Goal: Transaction & Acquisition: Purchase product/service

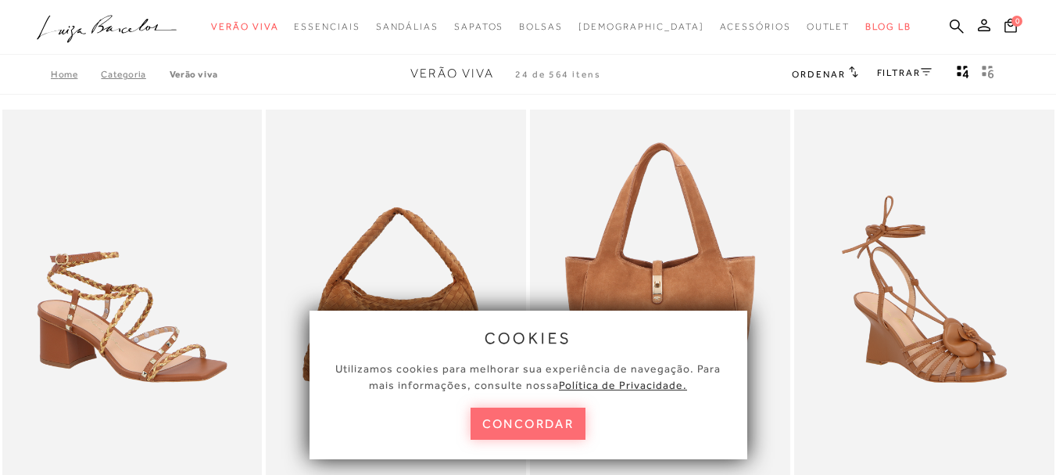
click at [554, 414] on button "concordar" at bounding box center [529, 423] width 116 height 32
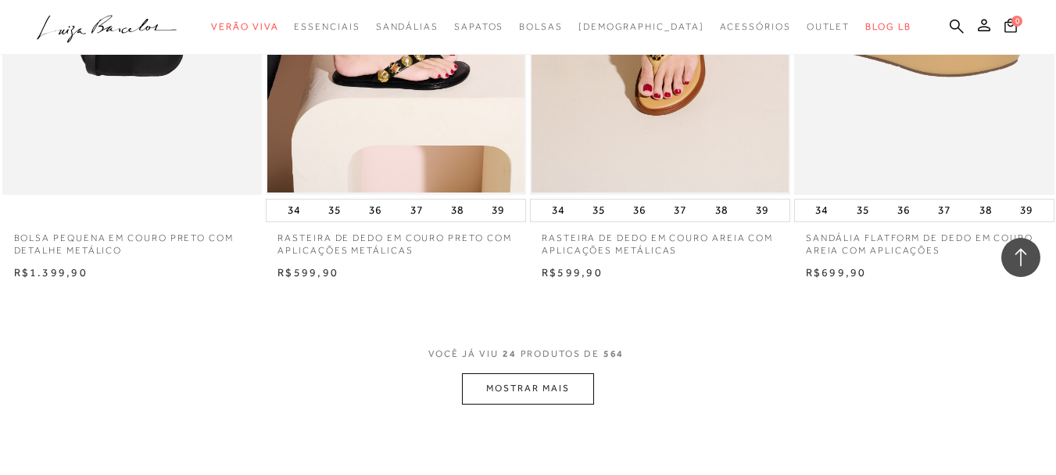
scroll to position [2888, 0]
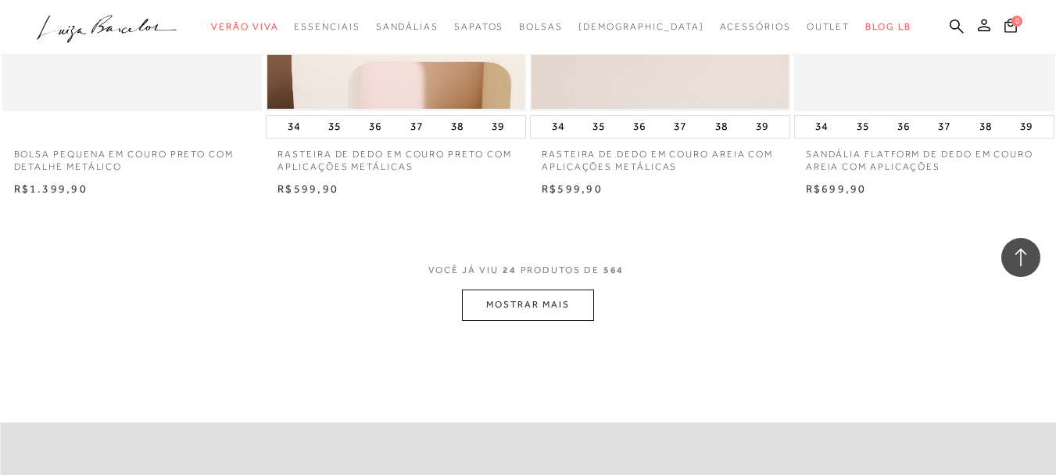
click at [524, 292] on button "MOSTRAR MAIS" at bounding box center [527, 304] width 131 height 30
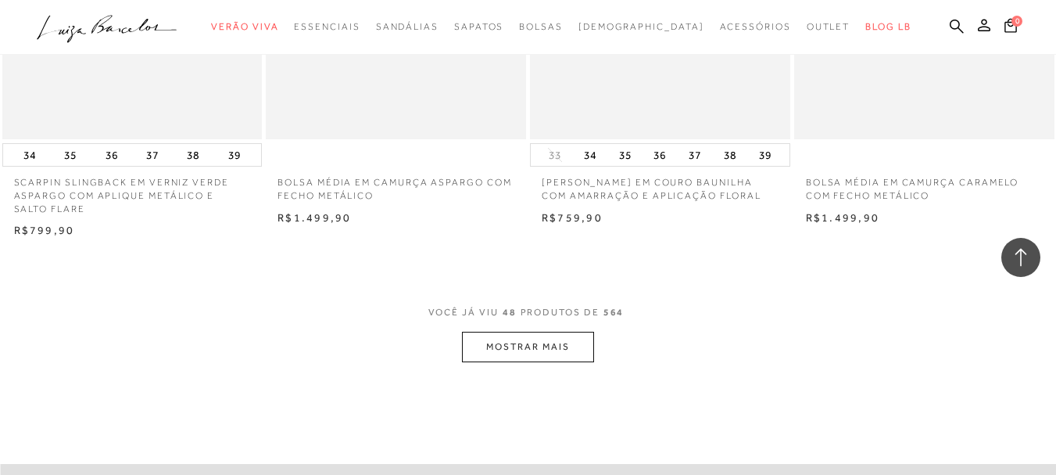
scroll to position [5901, 0]
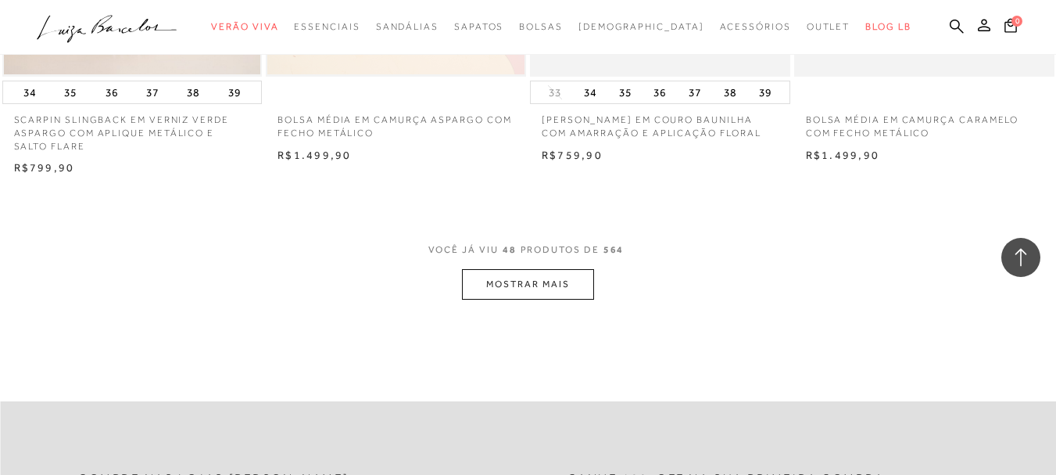
click at [521, 279] on button "MOSTRAR MAIS" at bounding box center [527, 284] width 131 height 30
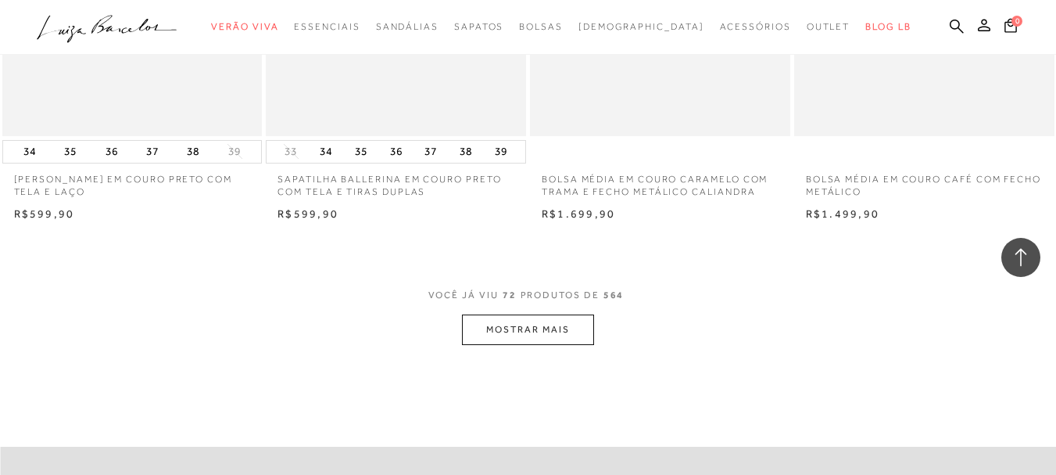
scroll to position [8861, 0]
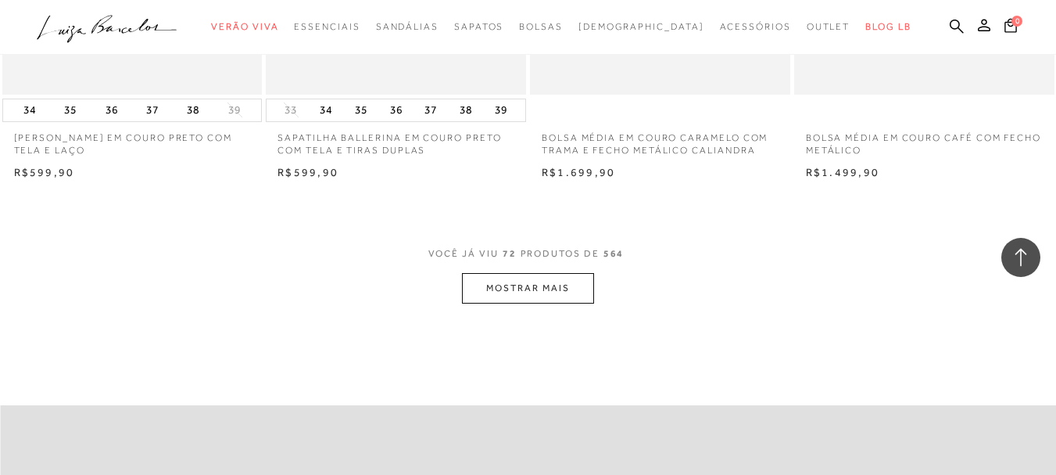
click at [525, 303] on button "MOSTRAR MAIS" at bounding box center [527, 288] width 131 height 30
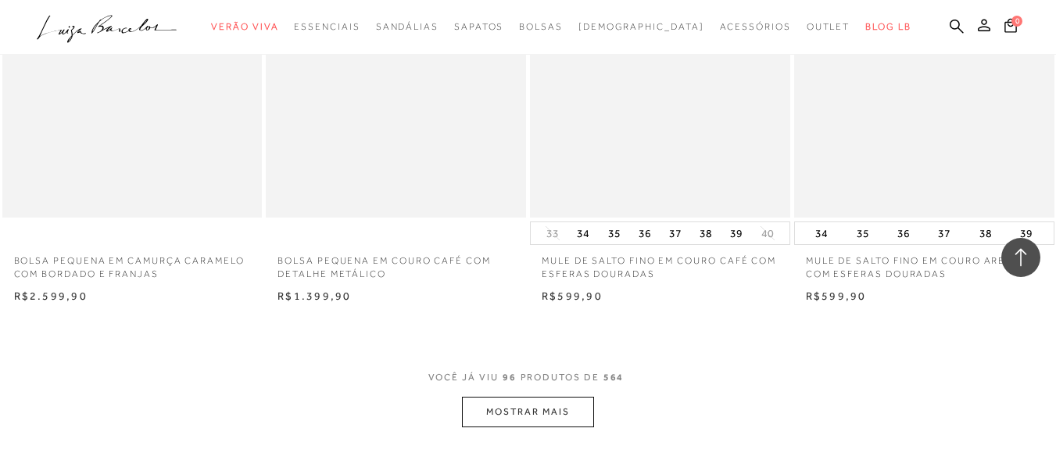
scroll to position [11768, 0]
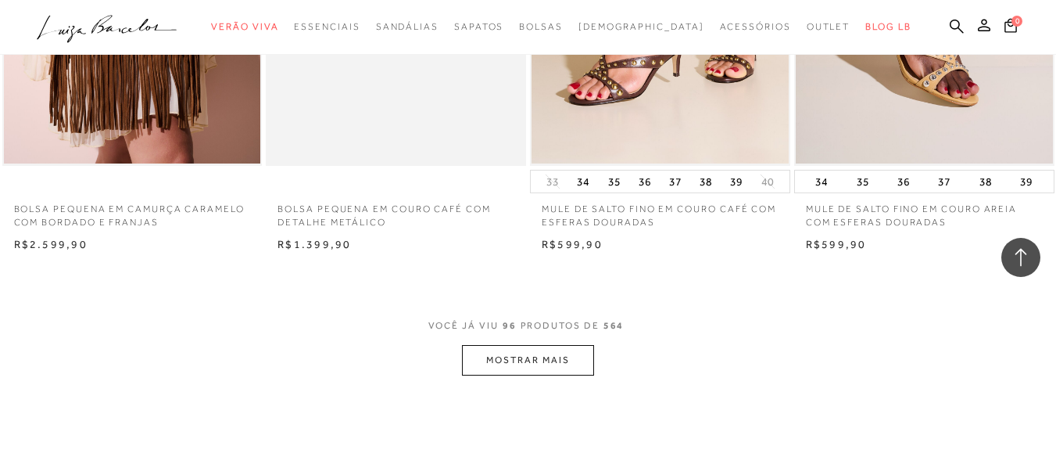
click at [536, 353] on button "MOSTRAR MAIS" at bounding box center [527, 360] width 131 height 30
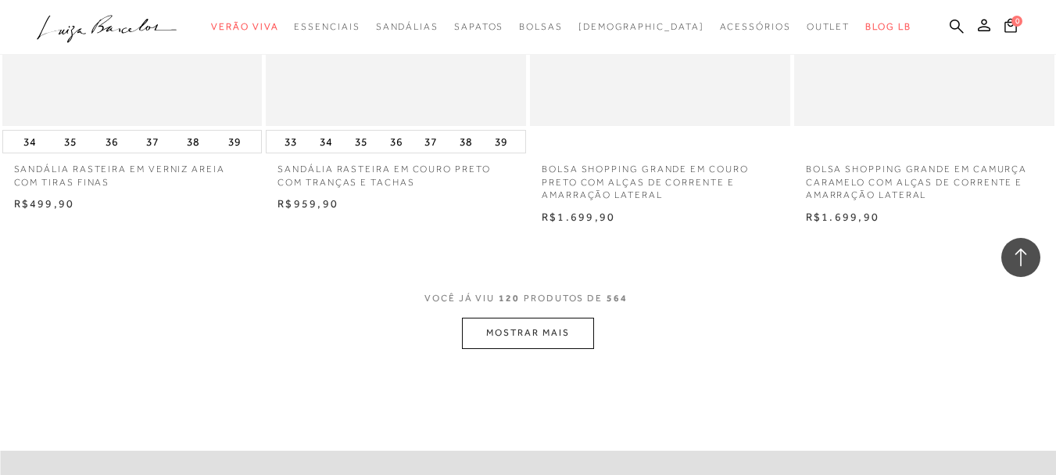
scroll to position [14823, 0]
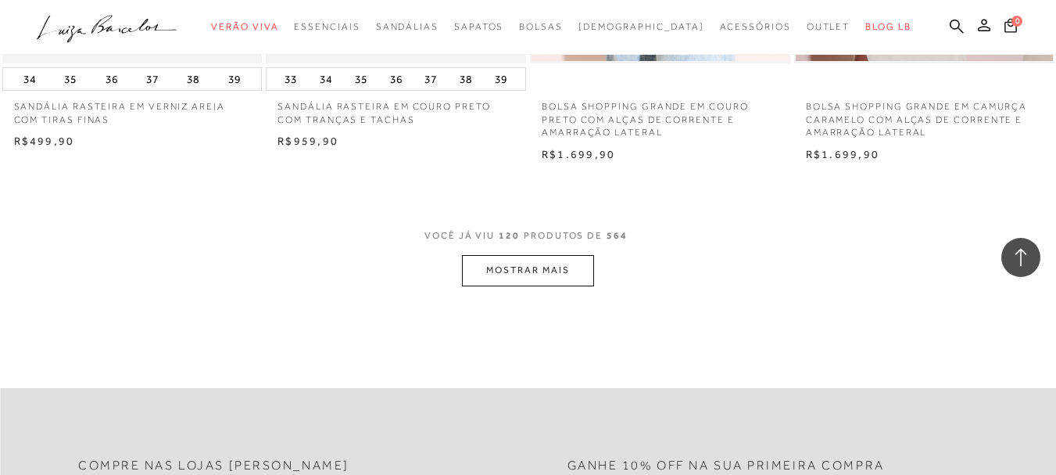
click at [556, 281] on button "MOSTRAR MAIS" at bounding box center [527, 270] width 131 height 30
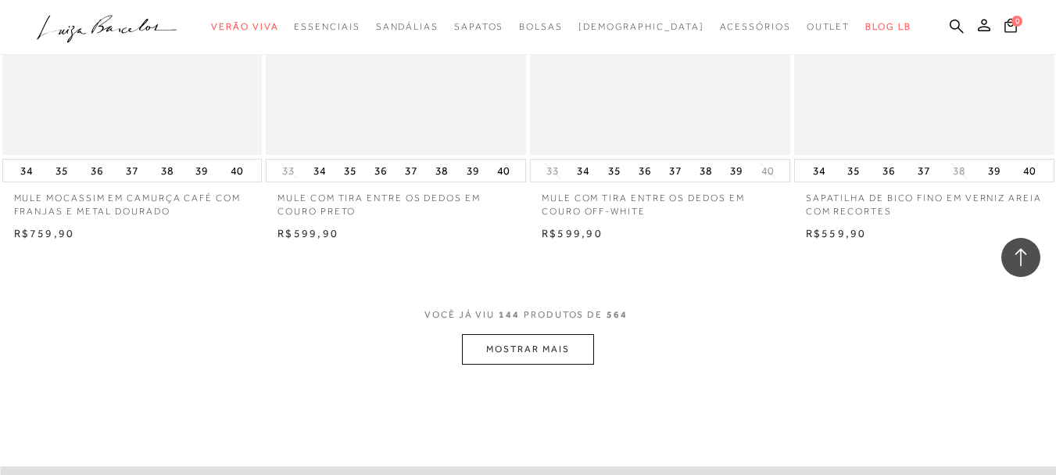
scroll to position [17772, 0]
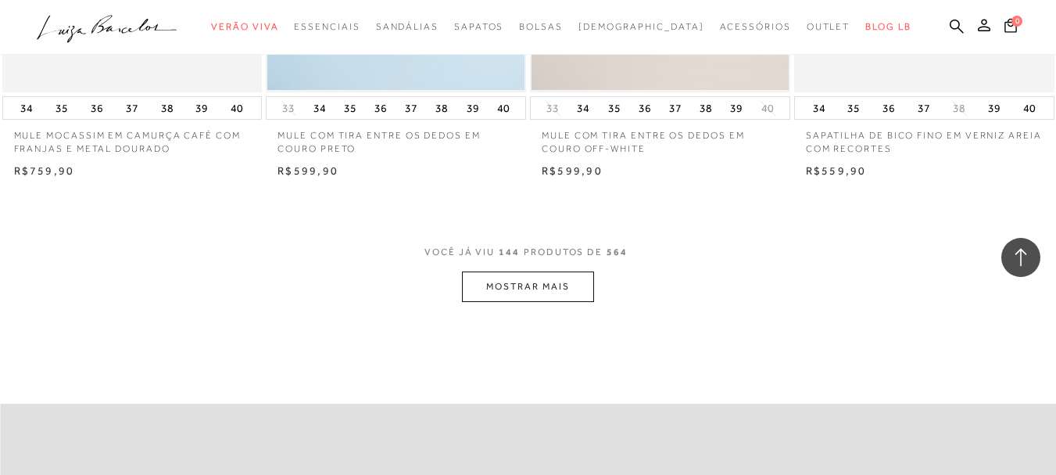
click at [524, 290] on button "MOSTRAR MAIS" at bounding box center [527, 286] width 131 height 30
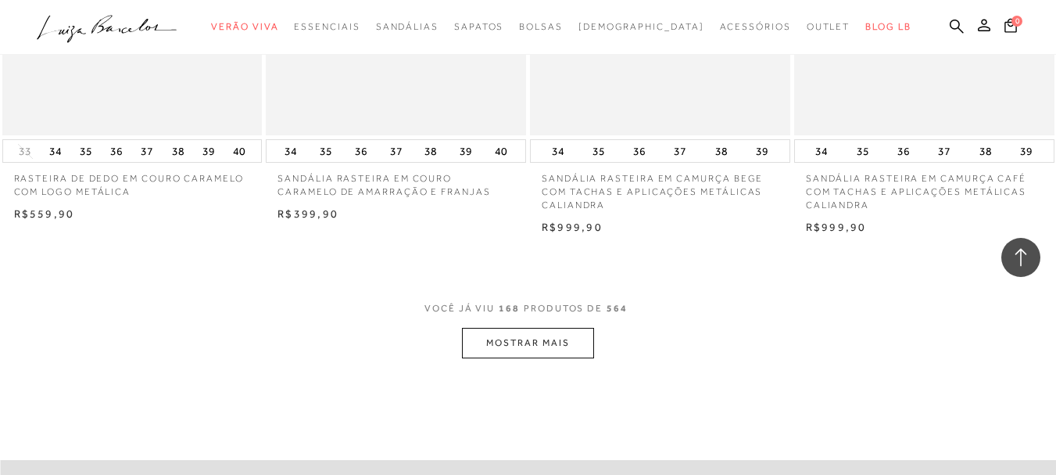
scroll to position [20806, 0]
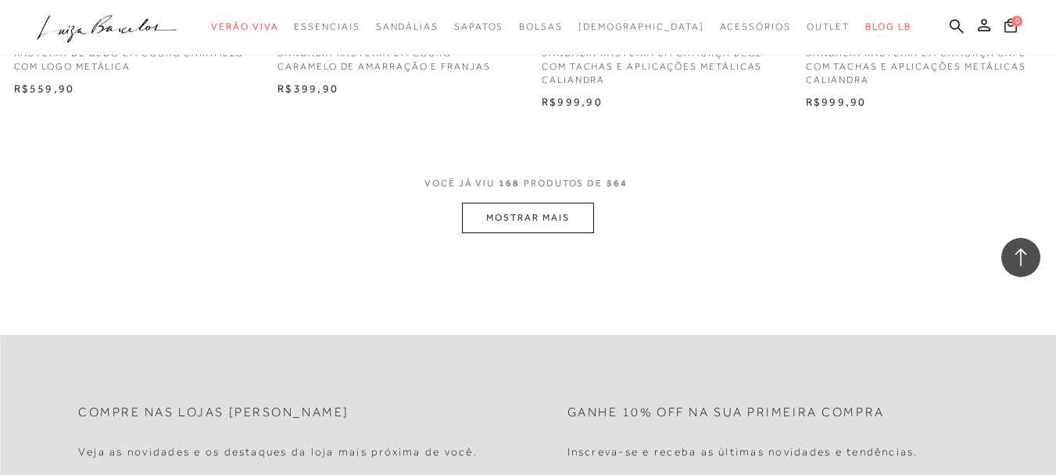
click at [563, 212] on button "MOSTRAR MAIS" at bounding box center [527, 217] width 131 height 30
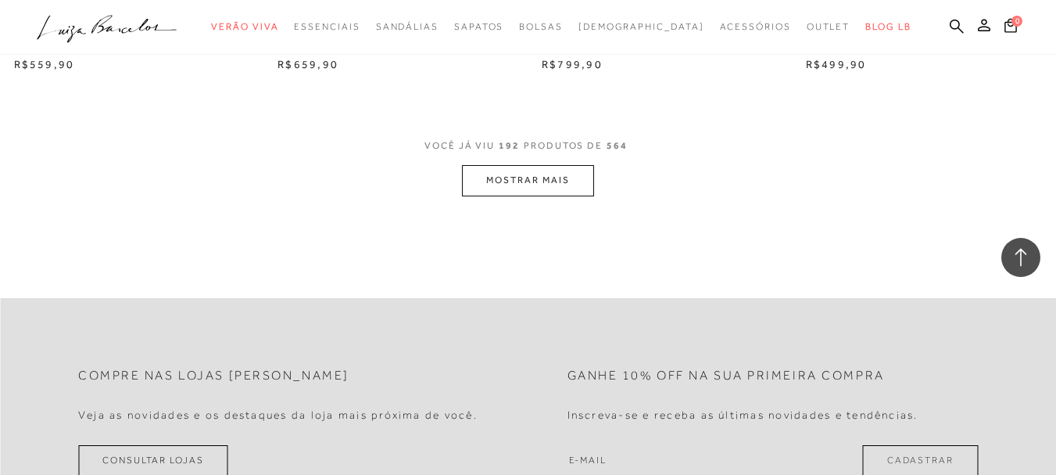
scroll to position [23819, 0]
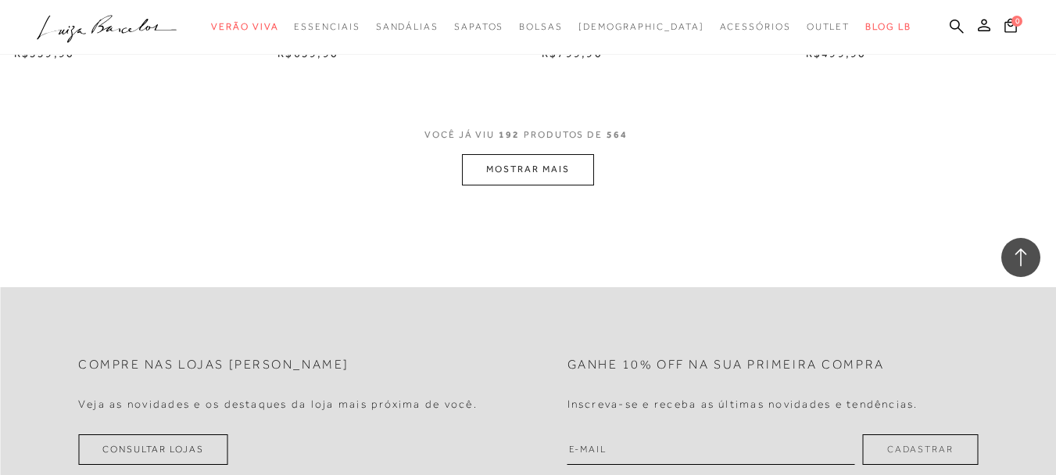
click at [560, 170] on button "MOSTRAR MAIS" at bounding box center [527, 169] width 131 height 30
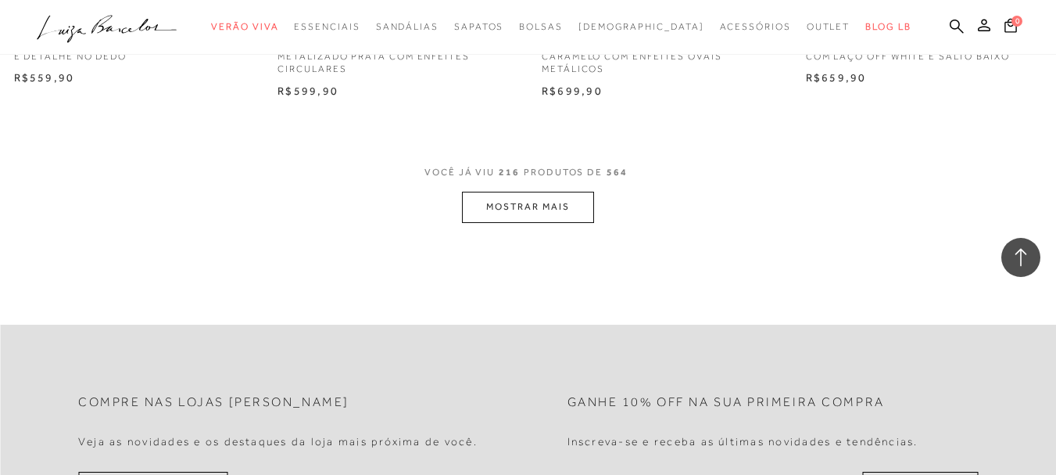
scroll to position [26831, 0]
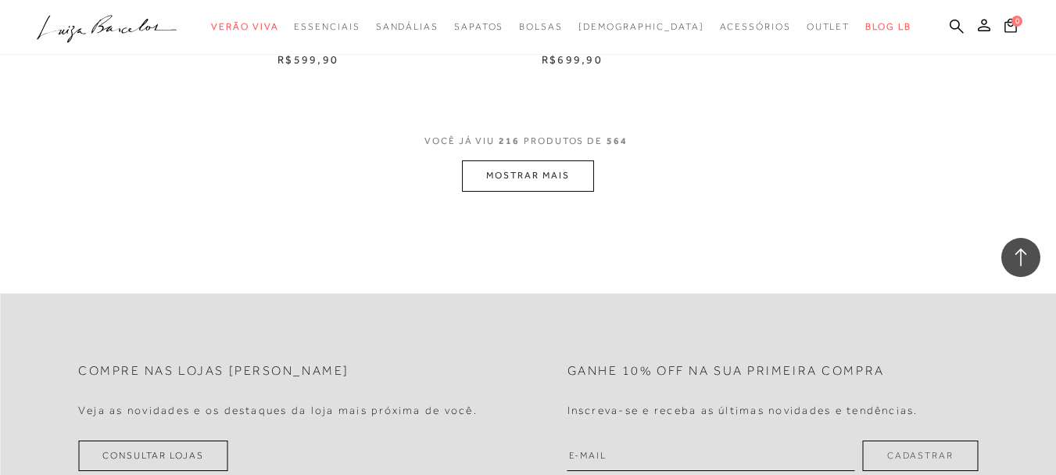
click at [563, 169] on button "MOSTRAR MAIS" at bounding box center [527, 175] width 131 height 30
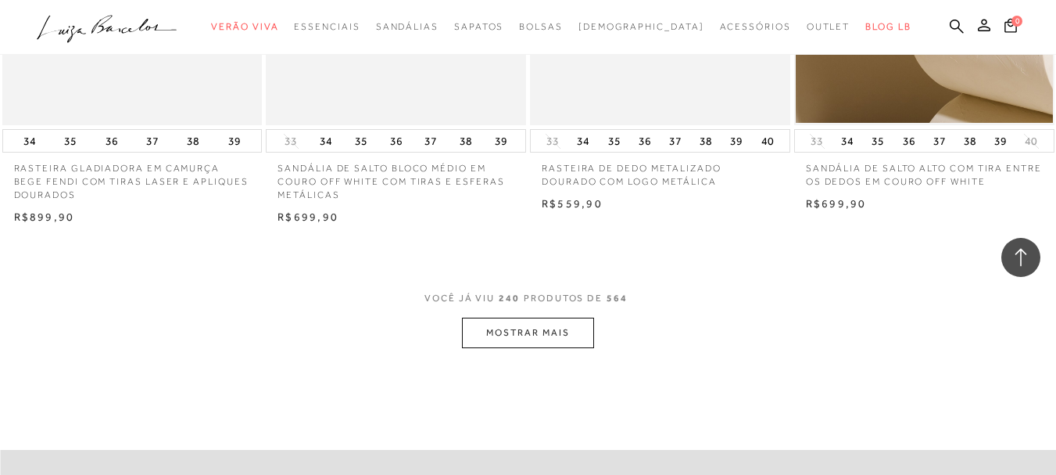
scroll to position [29743, 0]
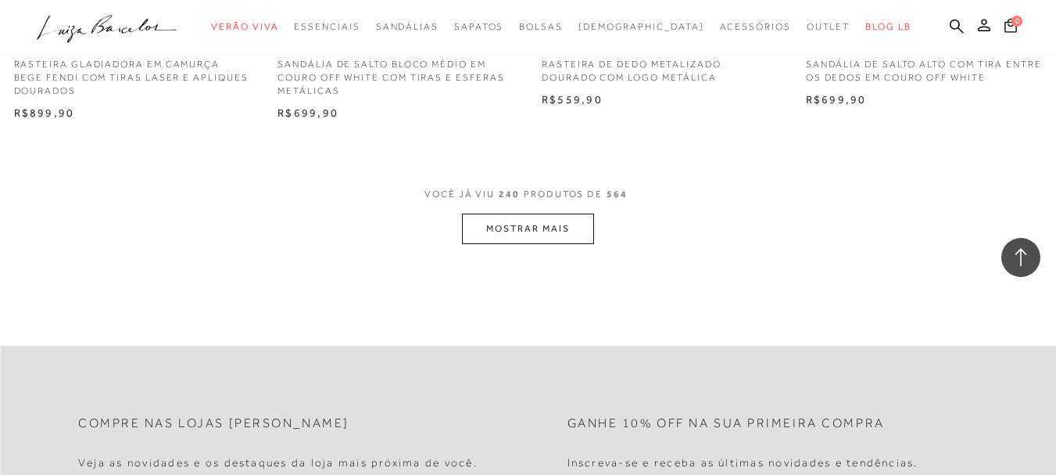
click at [536, 220] on button "MOSTRAR MAIS" at bounding box center [527, 228] width 131 height 30
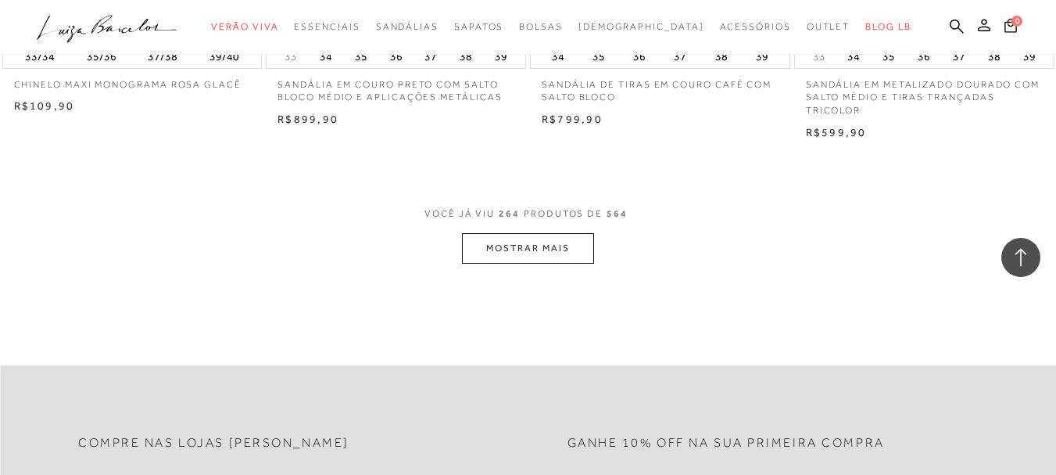
scroll to position [32768, 0]
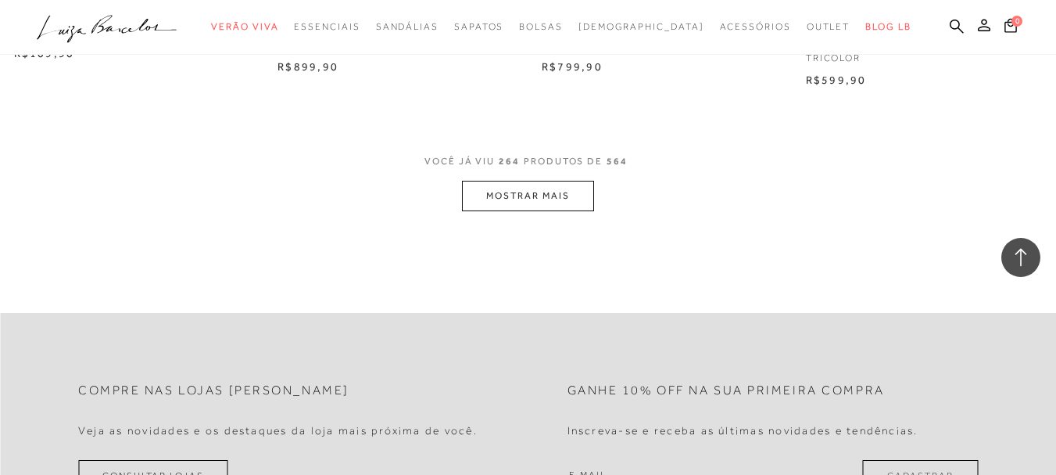
click at [497, 181] on button "MOSTRAR MAIS" at bounding box center [527, 196] width 131 height 30
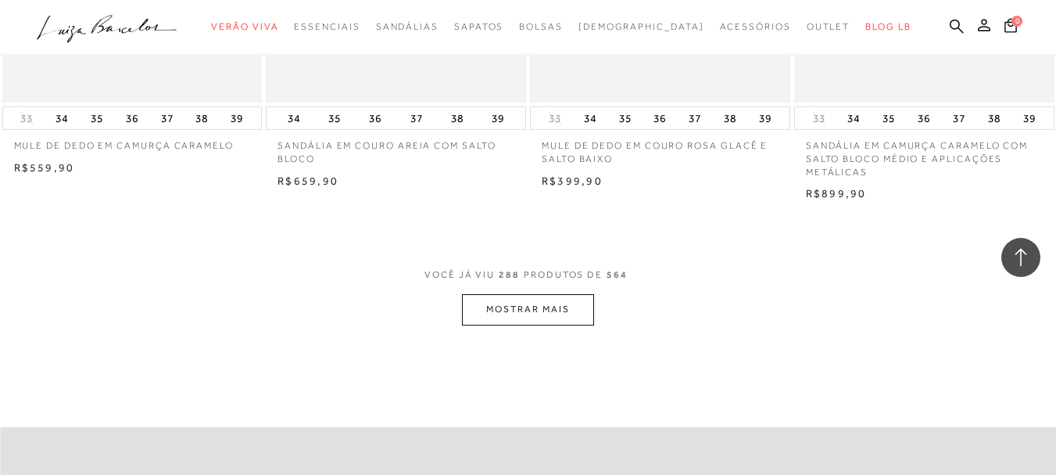
scroll to position [35708, 0]
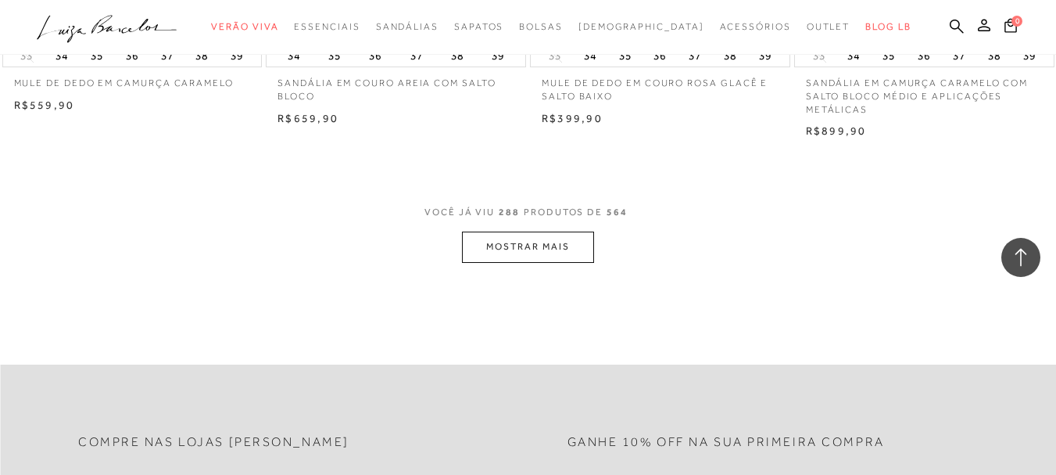
click at [521, 238] on button "MOSTRAR MAIS" at bounding box center [527, 246] width 131 height 30
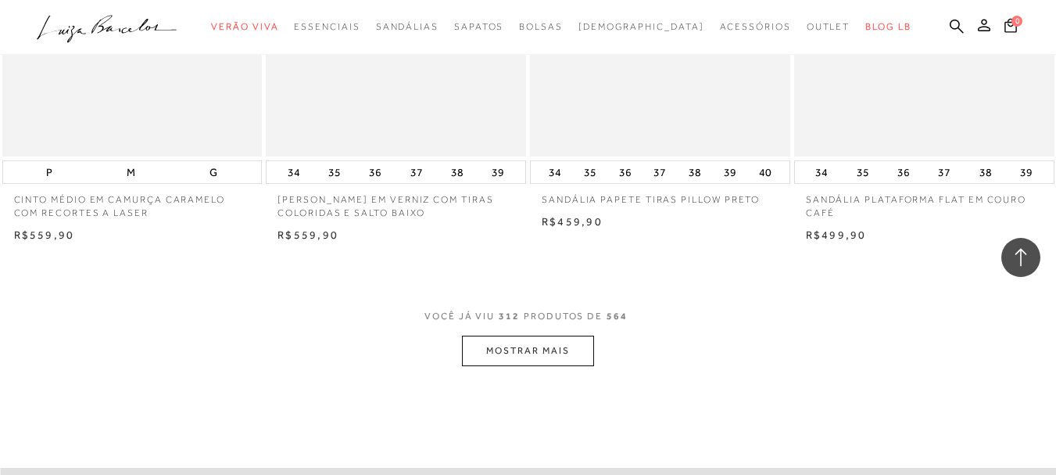
scroll to position [38606, 0]
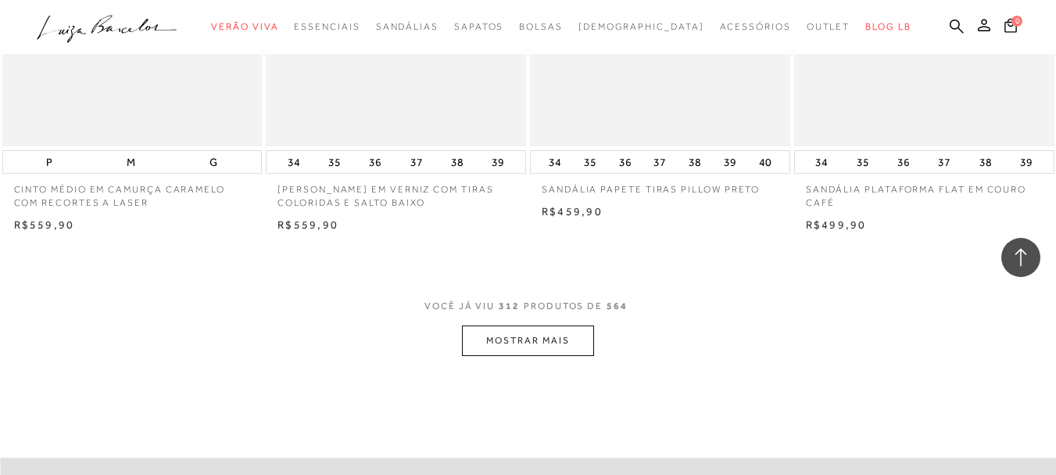
click at [533, 333] on button "MOSTRAR MAIS" at bounding box center [527, 340] width 131 height 30
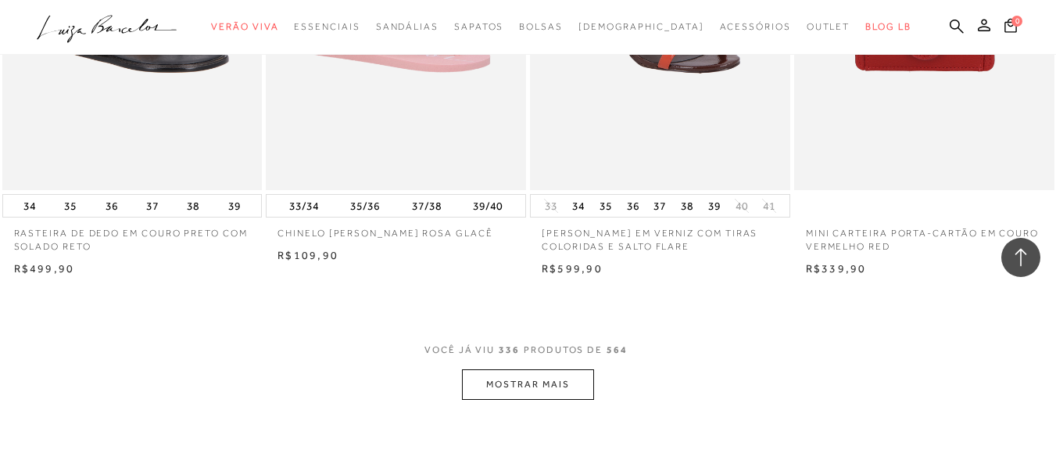
scroll to position [41630, 0]
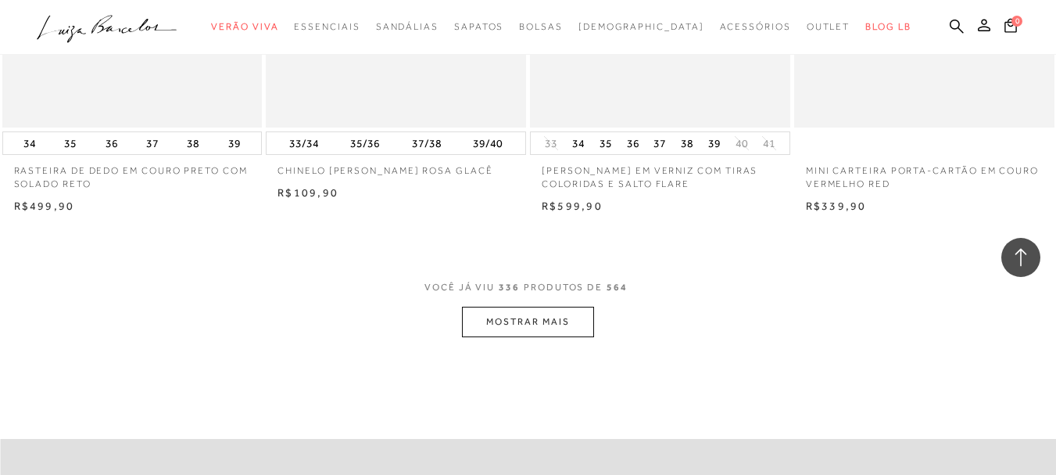
click at [522, 306] on button "MOSTRAR MAIS" at bounding box center [527, 321] width 131 height 30
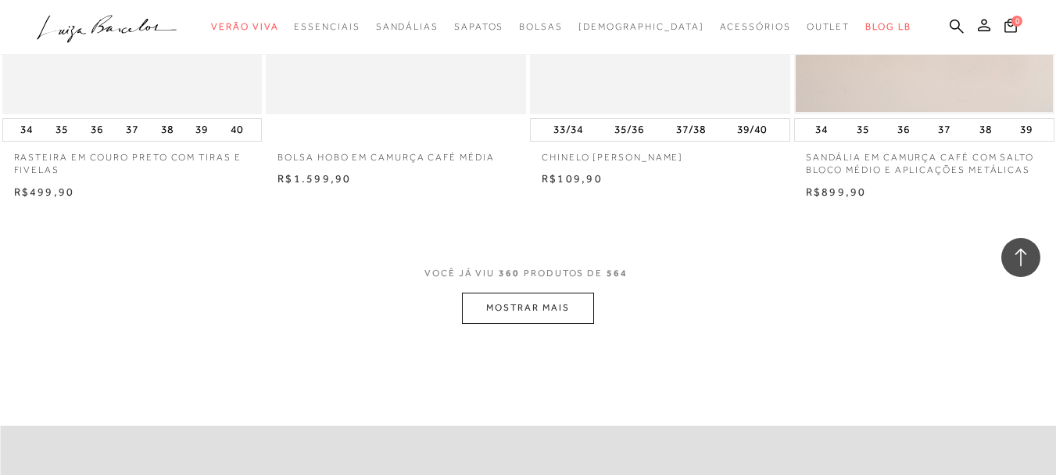
scroll to position [44694, 0]
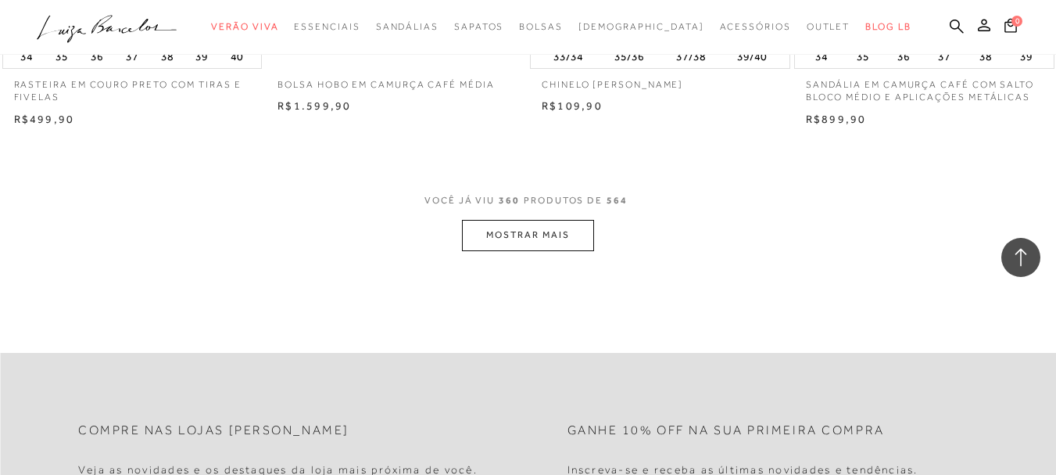
click at [521, 224] on button "MOSTRAR MAIS" at bounding box center [527, 235] width 131 height 30
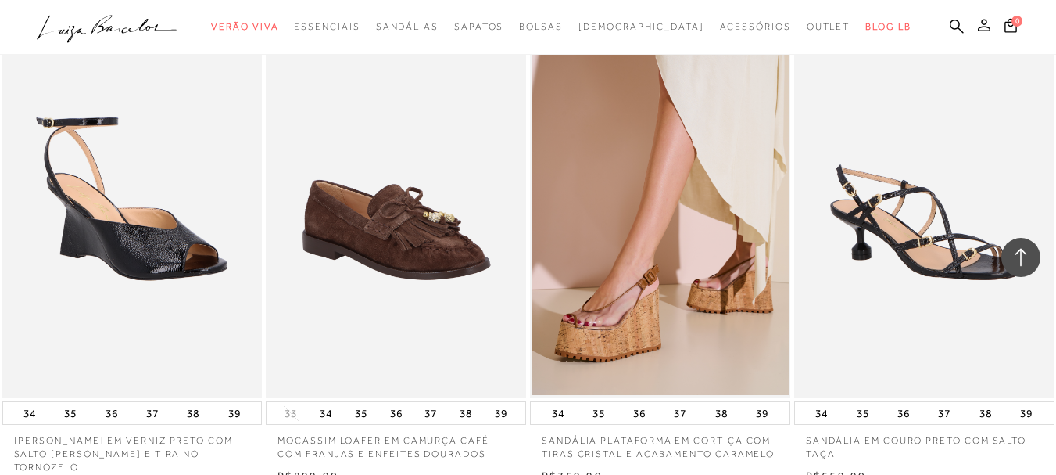
scroll to position [46362, 0]
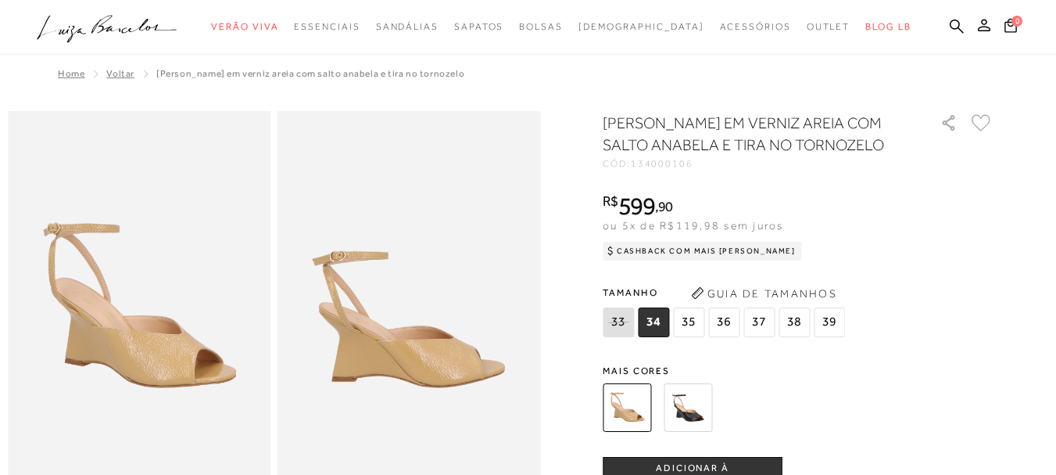
click at [709, 396] on img at bounding box center [688, 407] width 48 height 48
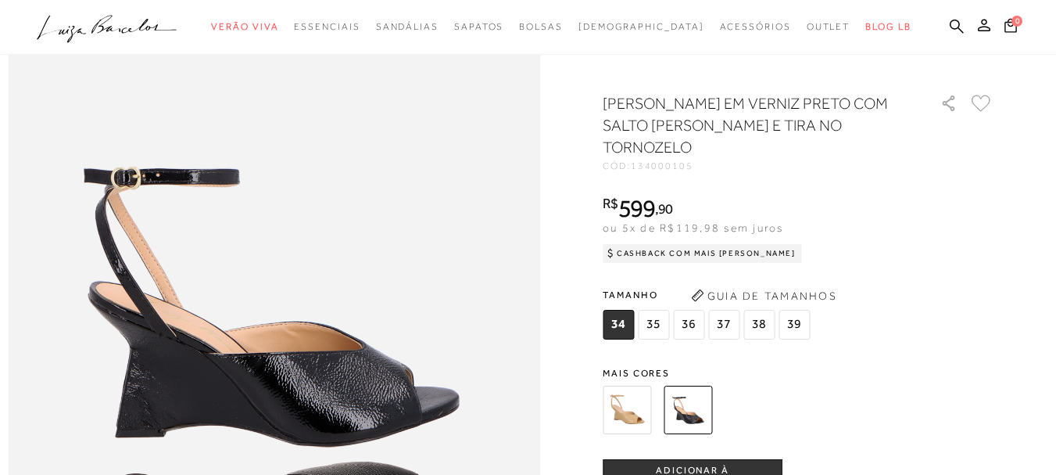
scroll to position [759, 0]
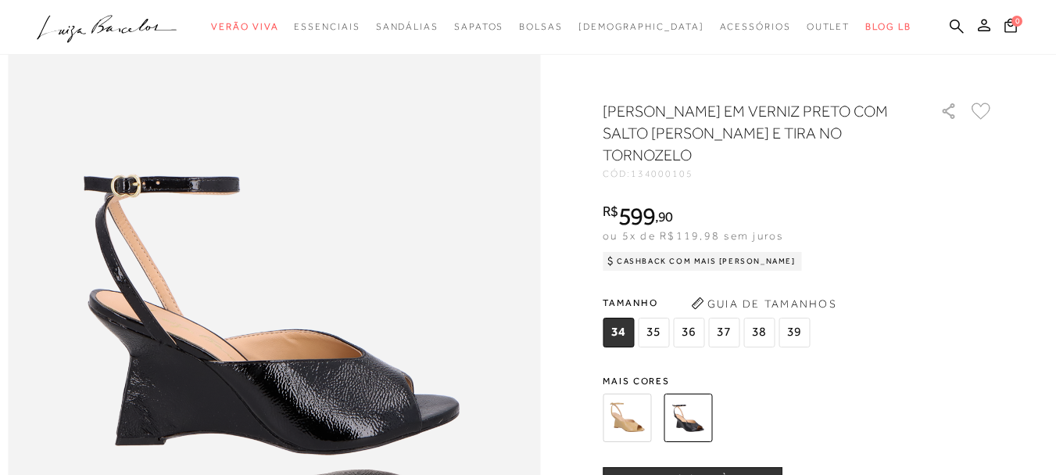
click at [643, 414] on img at bounding box center [627, 417] width 48 height 48
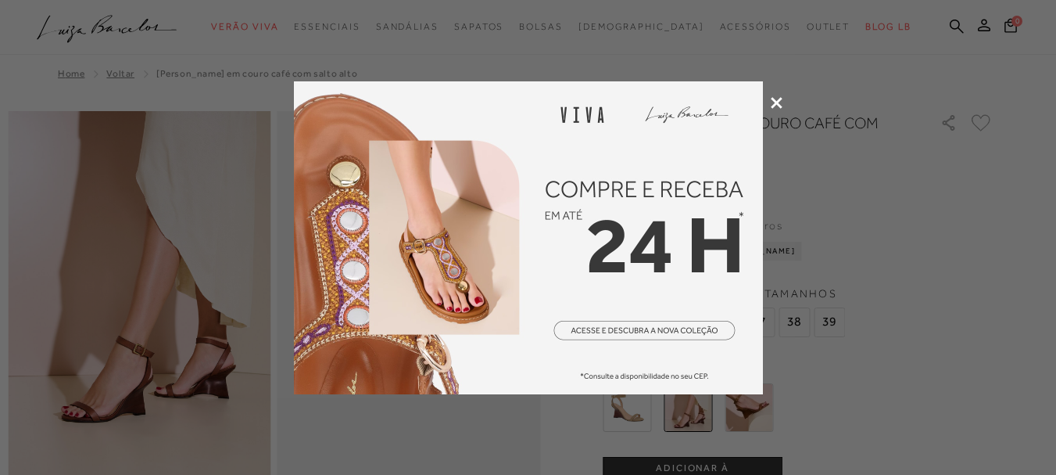
click at [778, 100] on icon at bounding box center [777, 103] width 12 height 12
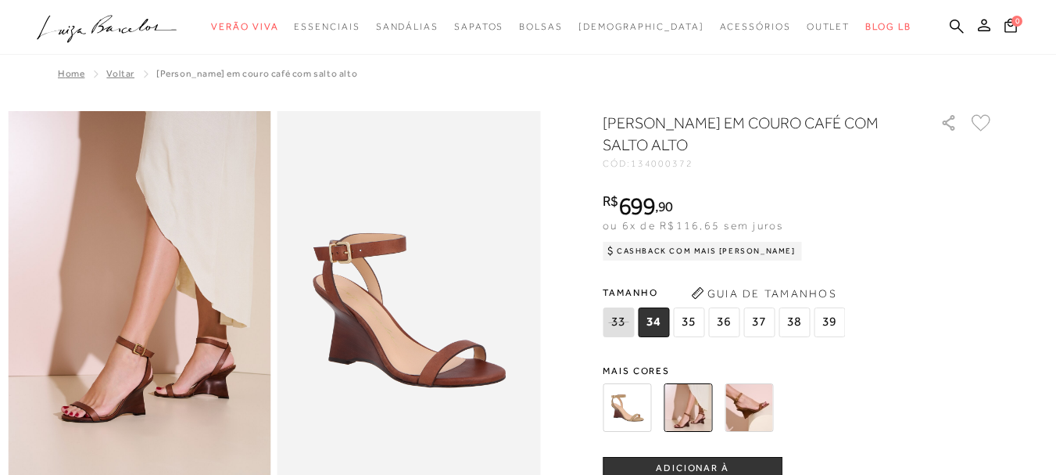
click at [625, 405] on img at bounding box center [627, 407] width 48 height 48
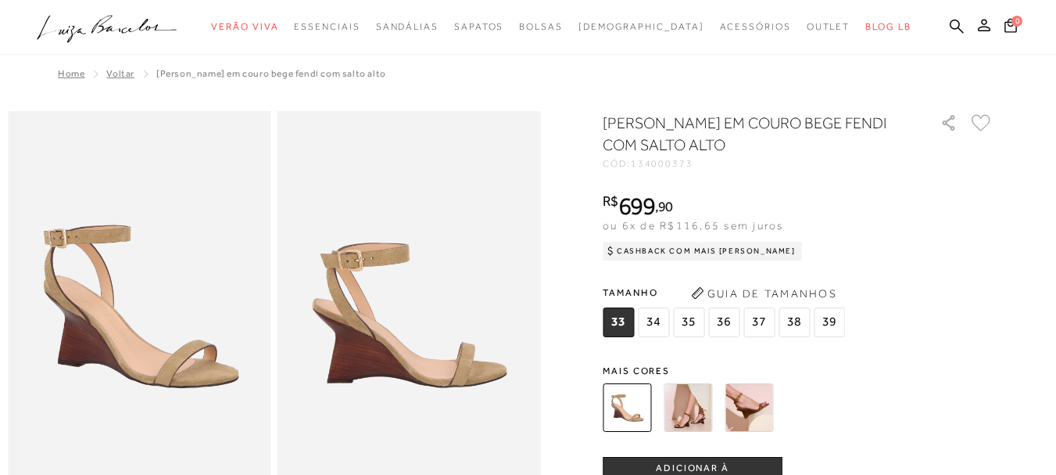
click at [735, 407] on img at bounding box center [749, 407] width 48 height 48
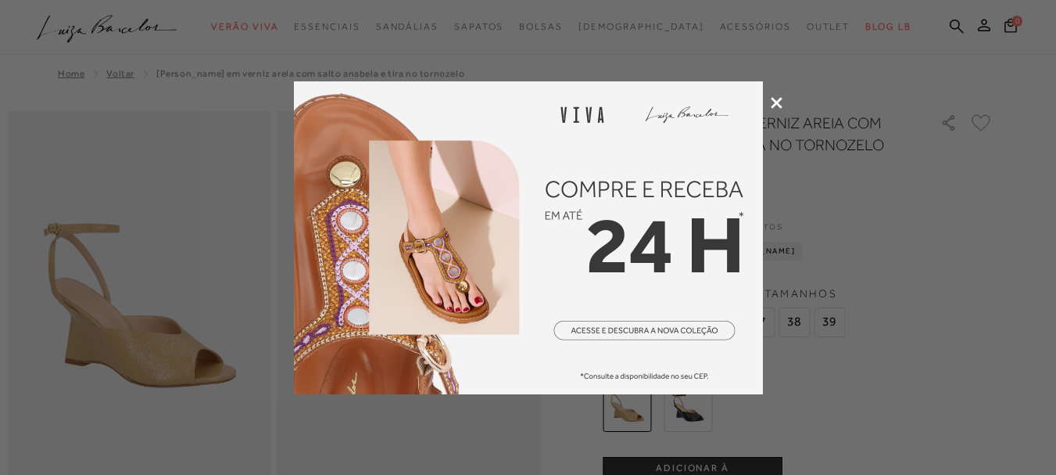
click at [778, 101] on icon at bounding box center [777, 103] width 12 height 12
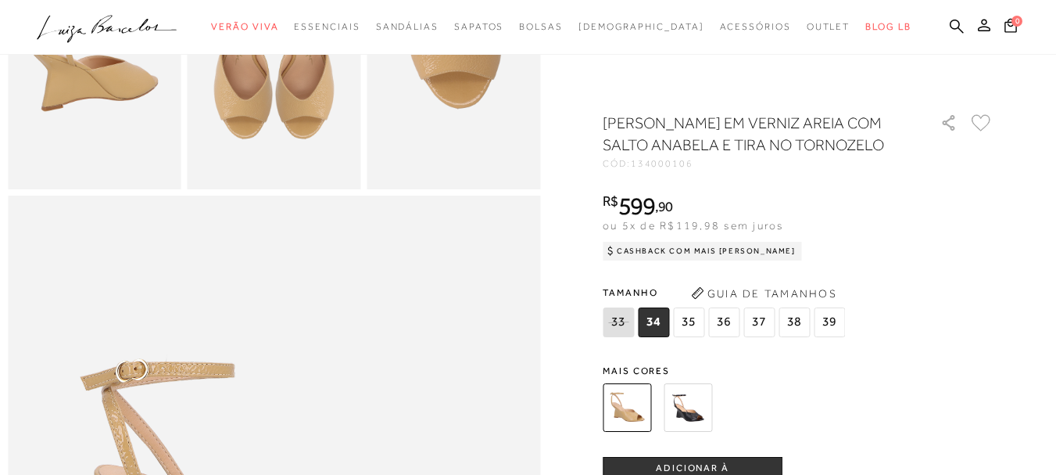
scroll to position [562, 0]
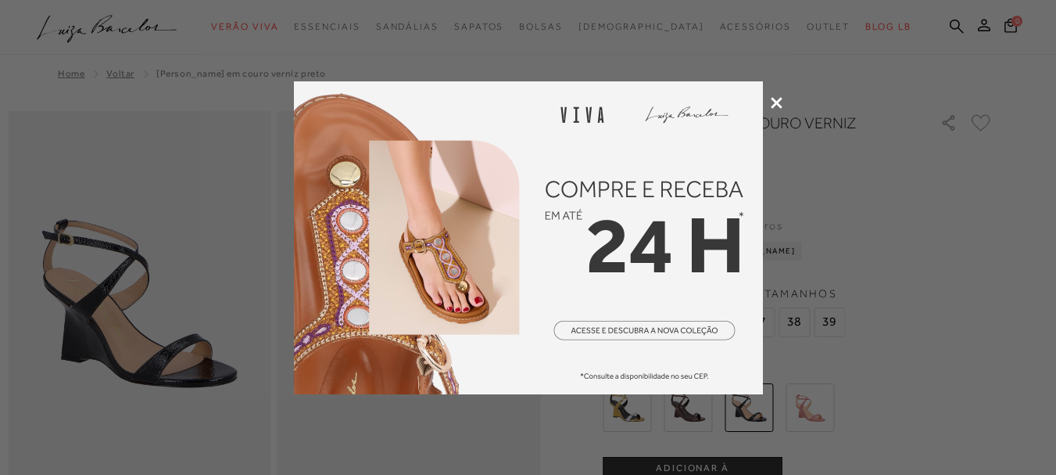
click at [776, 99] on icon at bounding box center [777, 103] width 12 height 12
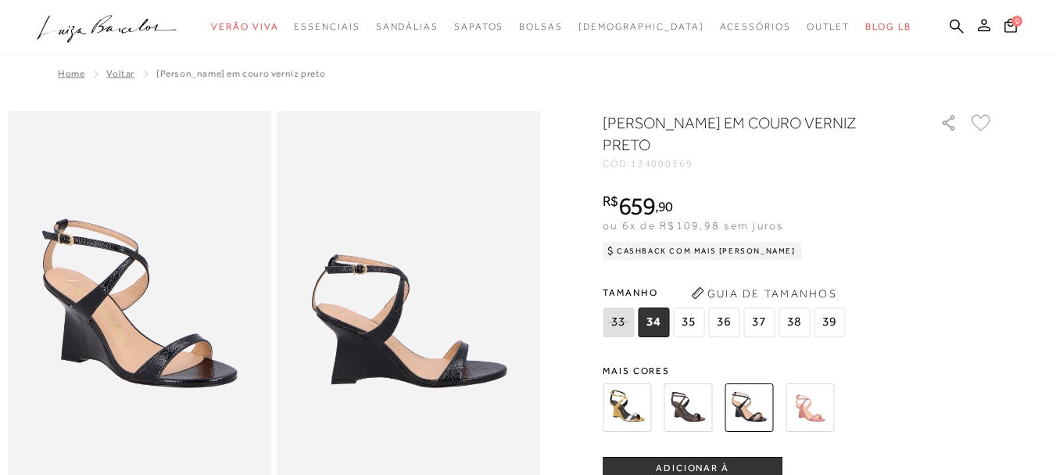
click at [695, 403] on img at bounding box center [688, 407] width 48 height 48
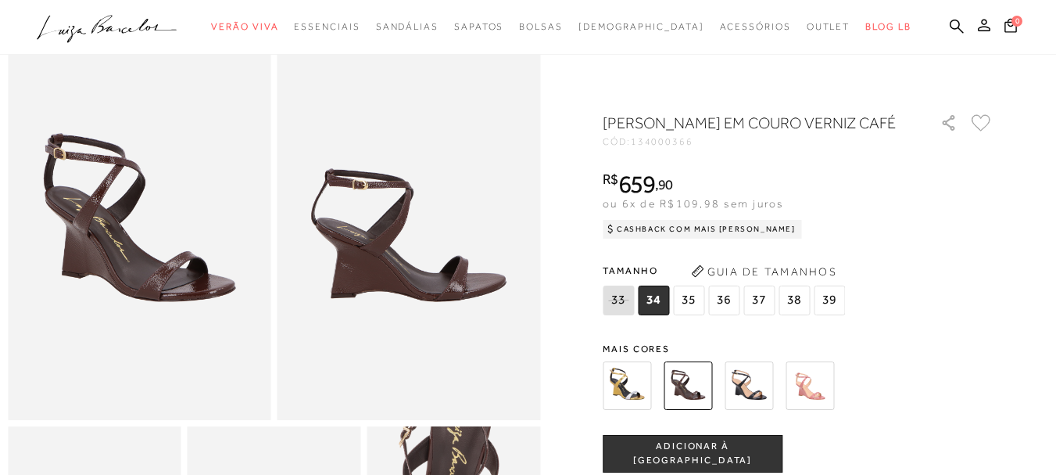
scroll to position [78, 0]
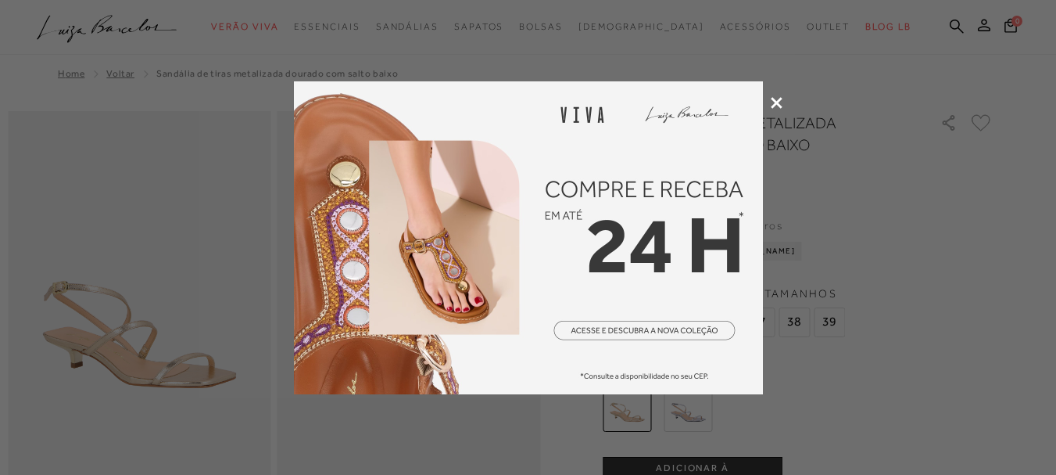
click at [782, 104] on icon at bounding box center [777, 103] width 12 height 12
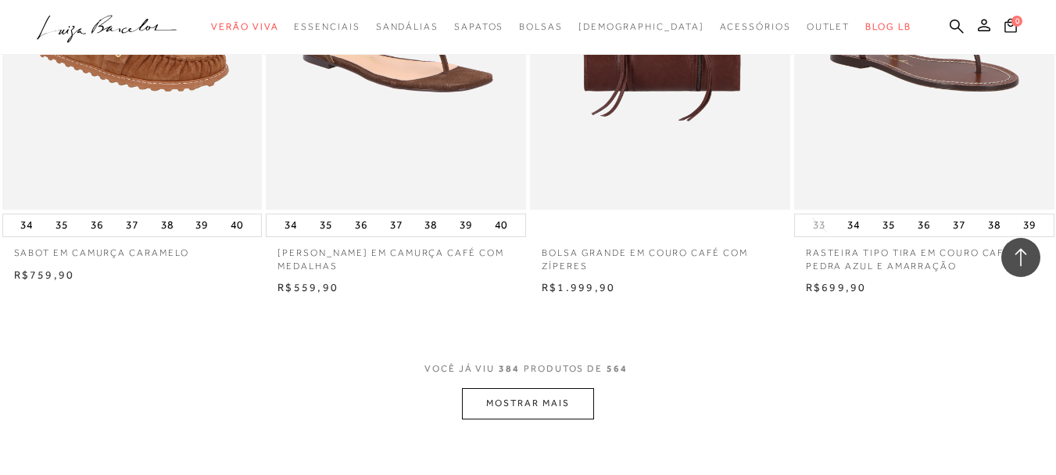
scroll to position [47594, 0]
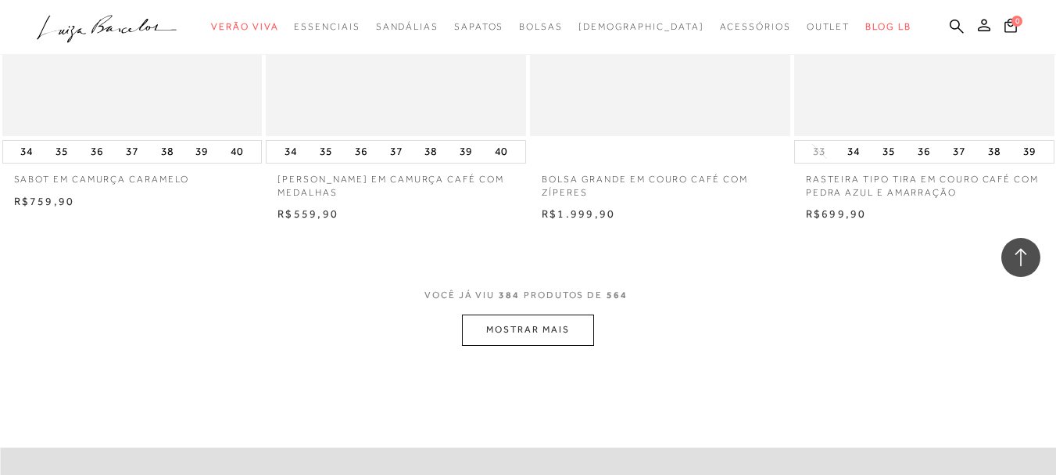
click at [496, 314] on button "MOSTRAR MAIS" at bounding box center [527, 329] width 131 height 30
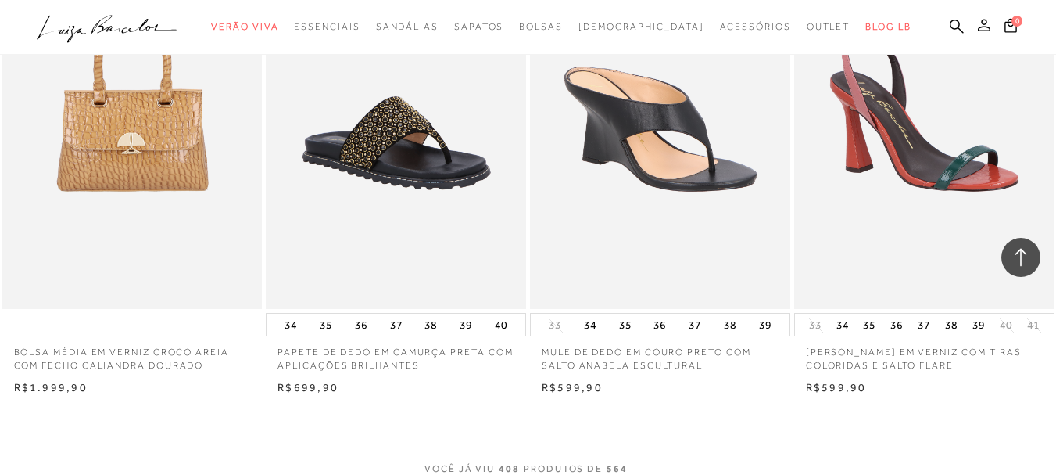
scroll to position [50649, 0]
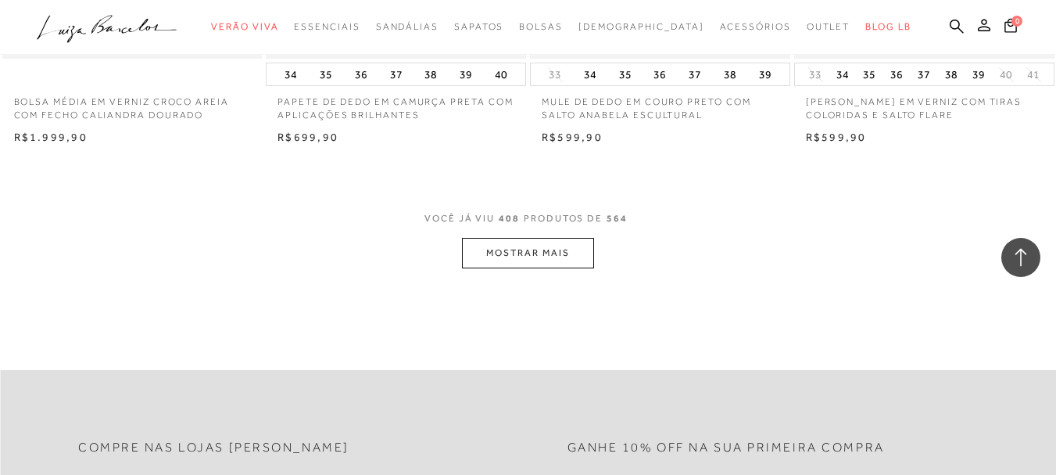
click at [542, 238] on button "MOSTRAR MAIS" at bounding box center [527, 253] width 131 height 30
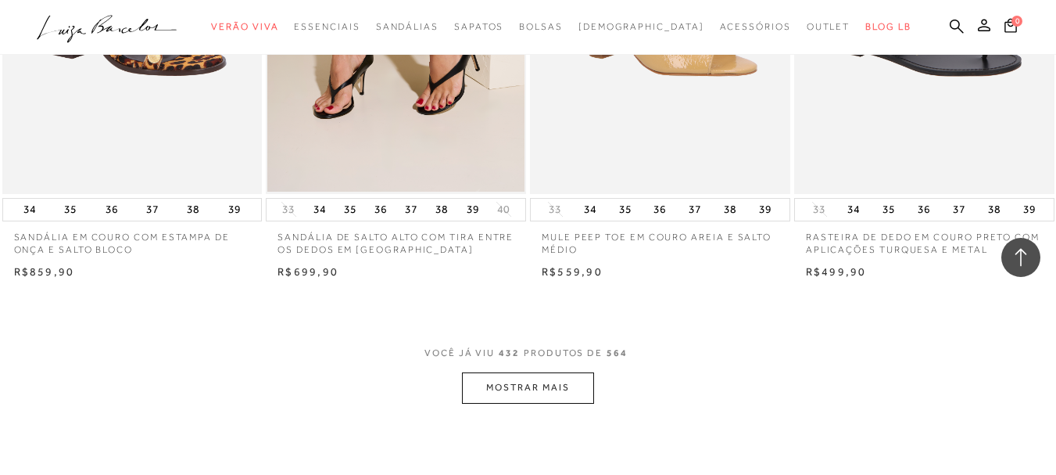
scroll to position [53579, 0]
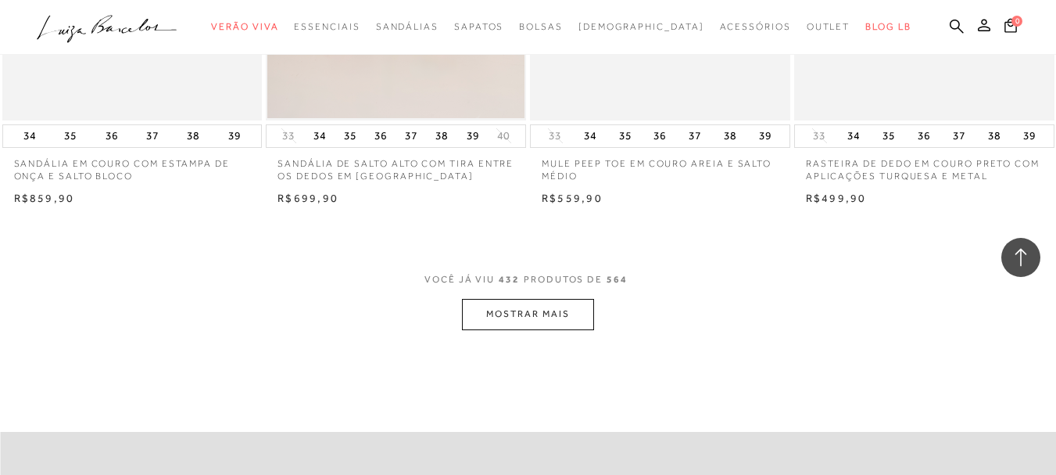
click at [523, 299] on button "MOSTRAR MAIS" at bounding box center [527, 314] width 131 height 30
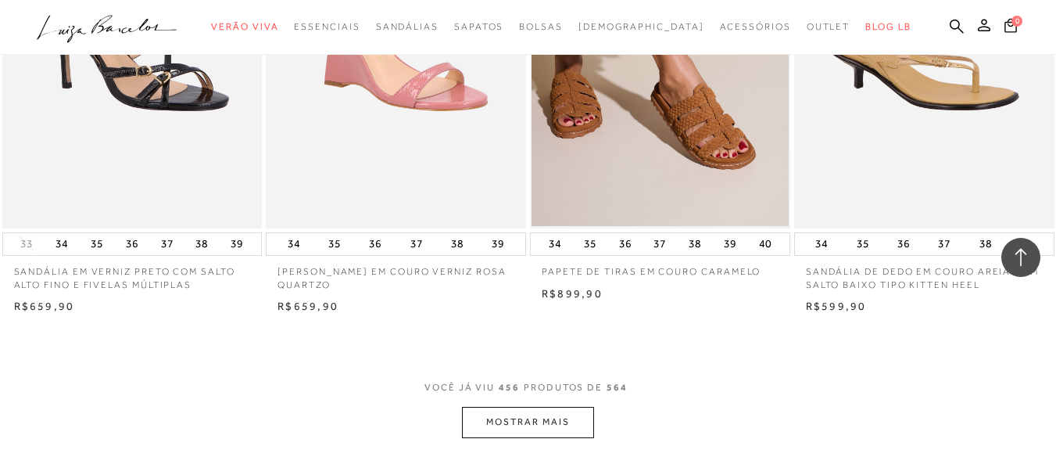
scroll to position [56359, 0]
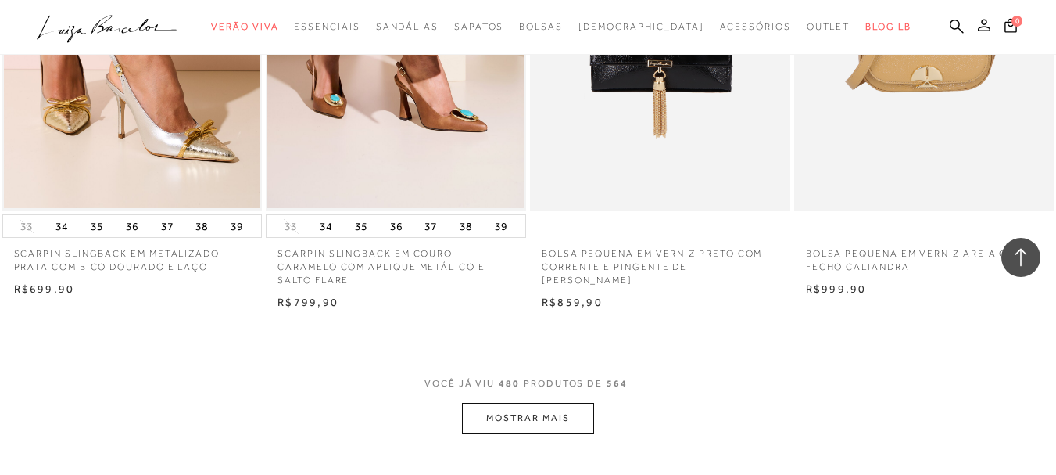
scroll to position [59498, 0]
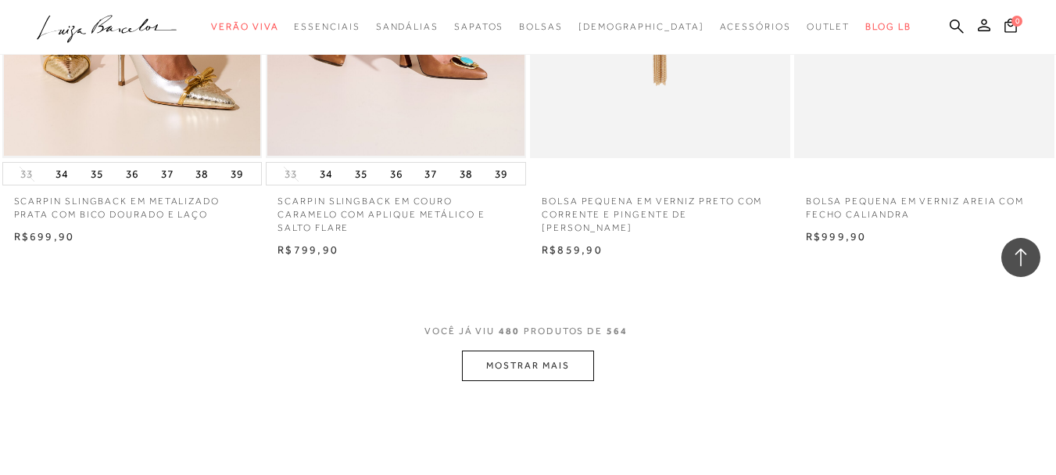
click at [554, 350] on button "MOSTRAR MAIS" at bounding box center [527, 365] width 131 height 30
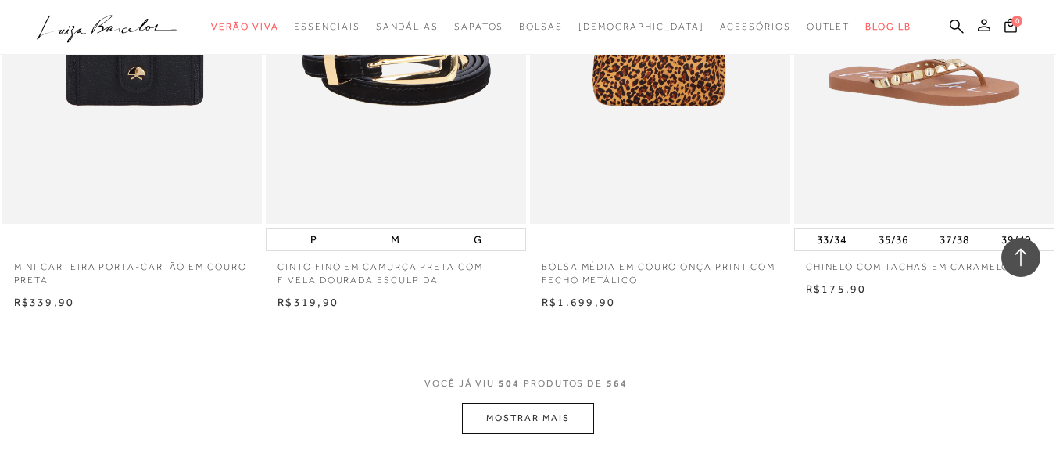
scroll to position [62449, 0]
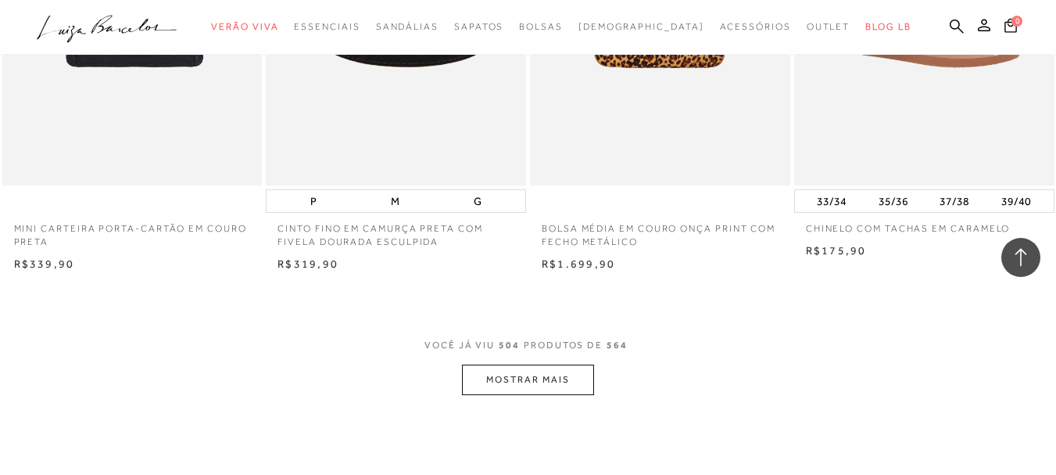
click at [574, 364] on button "MOSTRAR MAIS" at bounding box center [527, 379] width 131 height 30
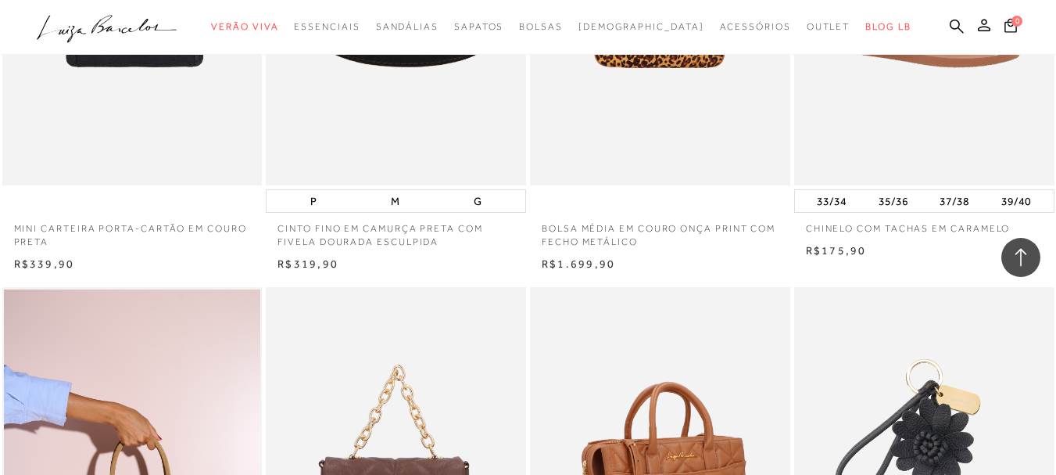
click at [574, 337] on img at bounding box center [661, 482] width 259 height 390
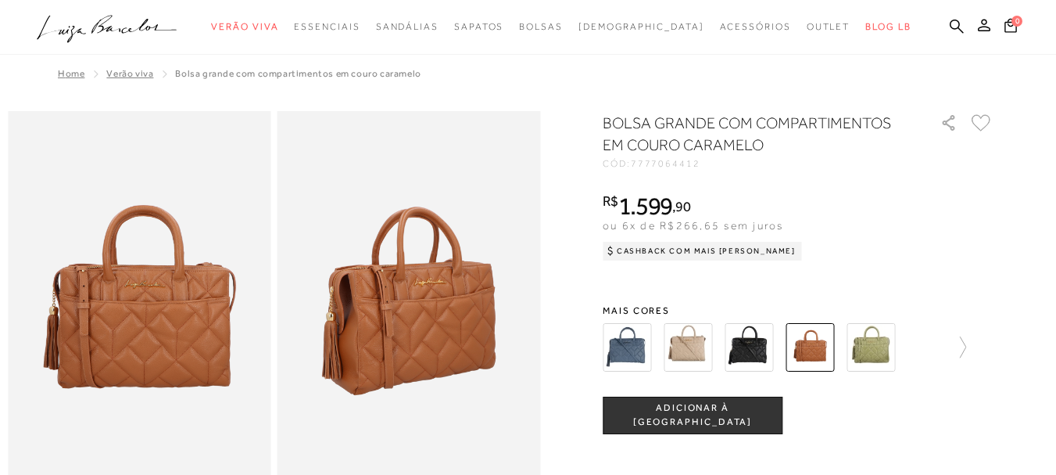
scroll to position [1453, 0]
